Goal: Task Accomplishment & Management: Use online tool/utility

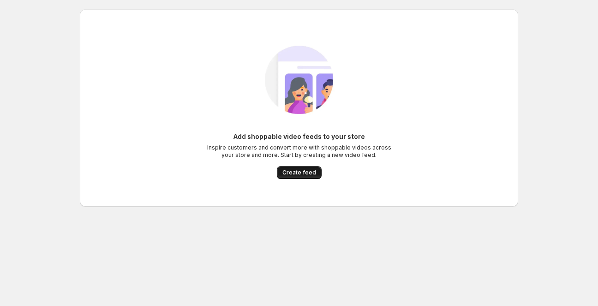
click at [297, 172] on span "Create feed" at bounding box center [299, 172] width 34 height 7
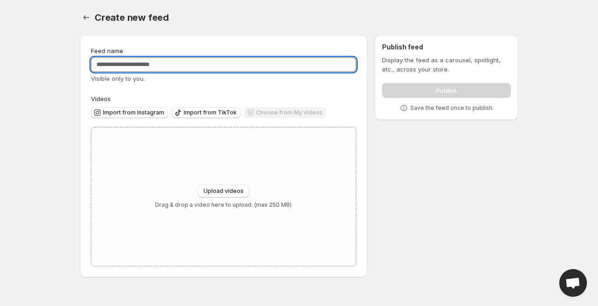
click at [159, 69] on input "Feed name" at bounding box center [223, 64] width 265 height 15
type input "**********"
click at [132, 111] on span "Import from Instagram" at bounding box center [133, 112] width 61 height 7
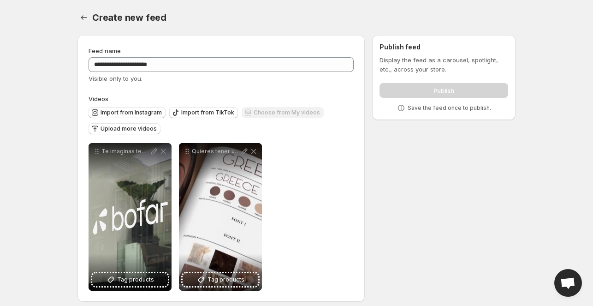
scroll to position [7, 0]
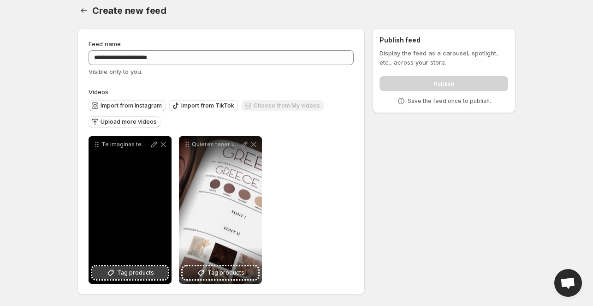
click at [125, 274] on span "Tag products" at bounding box center [135, 272] width 37 height 9
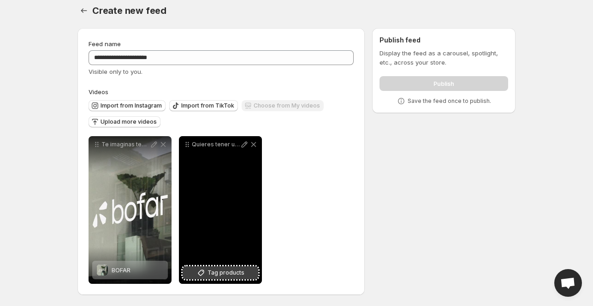
click at [211, 275] on span "Tag products" at bounding box center [226, 272] width 37 height 9
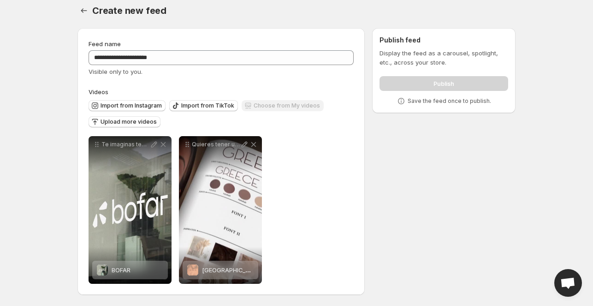
scroll to position [0, 0]
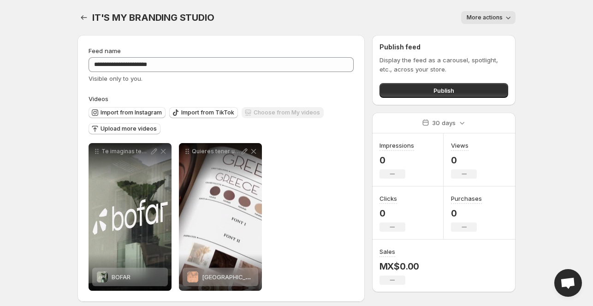
scroll to position [7, 0]
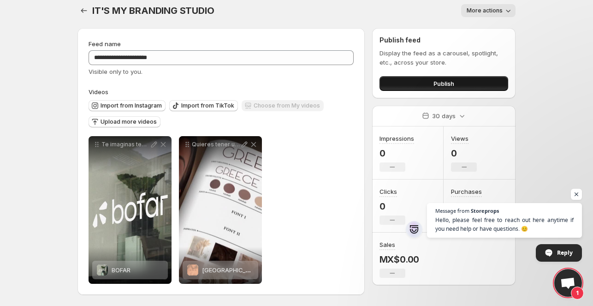
click at [429, 79] on button "Publish" at bounding box center [444, 83] width 129 height 15
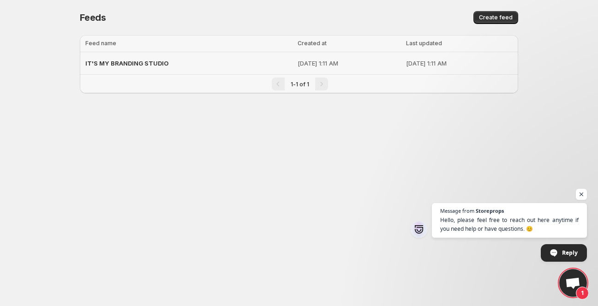
click at [234, 63] on div "IT'S MY BRANDING STUDIO" at bounding box center [188, 63] width 207 height 17
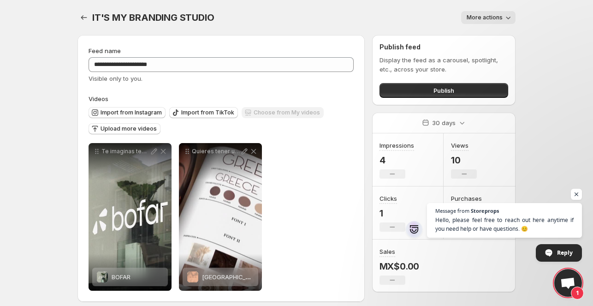
scroll to position [7, 0]
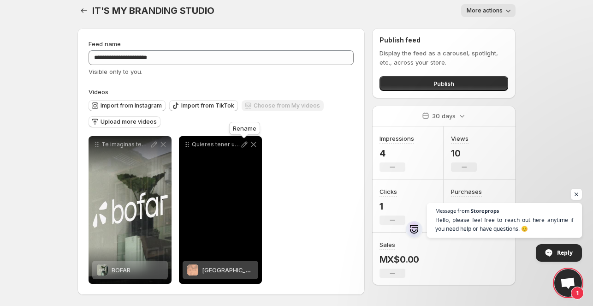
click at [244, 145] on icon at bounding box center [244, 144] width 9 height 9
drag, startPoint x: 297, startPoint y: 202, endPoint x: 244, endPoint y: 144, distance: 77.7
click at [244, 144] on div "**********" at bounding box center [221, 210] width 265 height 148
click at [244, 144] on icon at bounding box center [245, 145] width 6 height 6
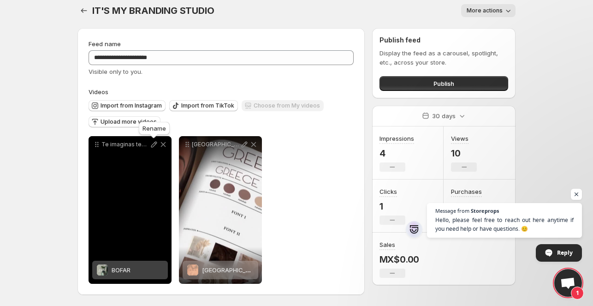
click at [153, 144] on icon at bounding box center [154, 145] width 6 height 6
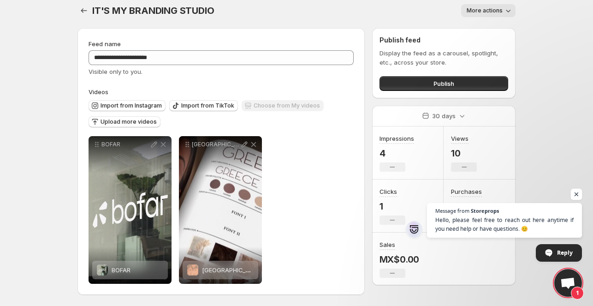
click at [578, 192] on span "Open chat" at bounding box center [577, 195] width 12 height 12
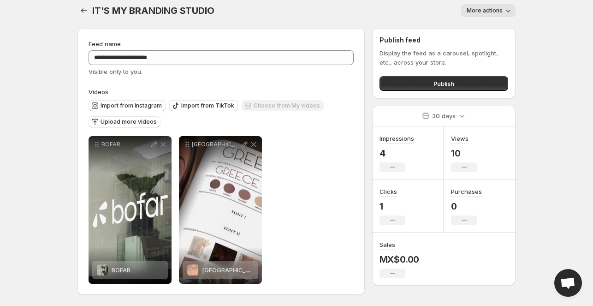
click at [484, 6] on button "More actions" at bounding box center [488, 10] width 54 height 13
click at [390, 22] on div "IT'S MY BRANDING STUDIO. This page is ready IT'S MY BRANDING STUDIO More action…" at bounding box center [297, 10] width 438 height 35
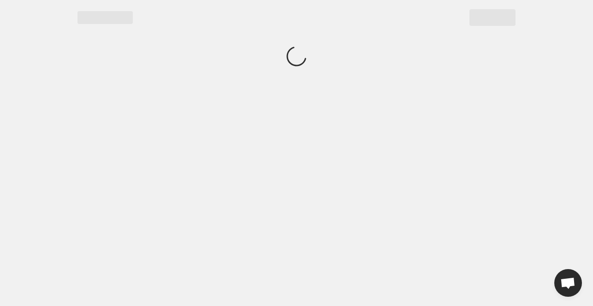
scroll to position [0, 0]
